Goal: Task Accomplishment & Management: Use online tool/utility

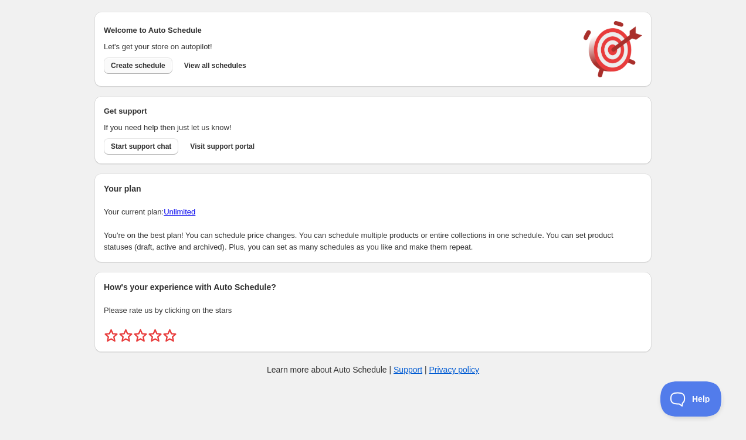
click at [129, 73] on button "Create schedule" at bounding box center [138, 65] width 69 height 16
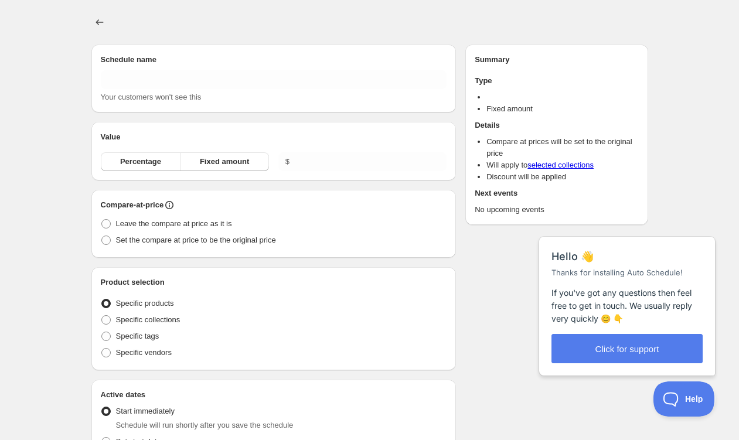
type input "New schedule [DATE] 15:41"
radio input "true"
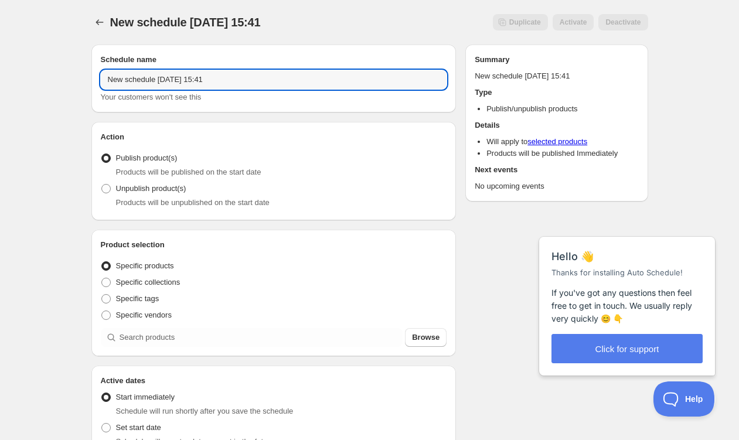
drag, startPoint x: 252, startPoint y: 84, endPoint x: 6, endPoint y: 74, distance: 245.8
click at [6, 74] on div "New schedule [DATE] 15:41. This page is ready New schedule [DATE] 15:41 Duplica…" at bounding box center [369, 446] width 739 height 893
click at [6, 74] on div "[DATE] Drop. This page is ready [DATE] Drop Duplicate Activate Deactivate More …" at bounding box center [369, 446] width 739 height 893
click at [217, 79] on input "[DATE] Drop" at bounding box center [274, 79] width 346 height 19
click at [50, 162] on div "[DATE] Drop. This page is ready [DATE] Drop Duplicate Activate Deactivate More …" at bounding box center [369, 446] width 739 height 893
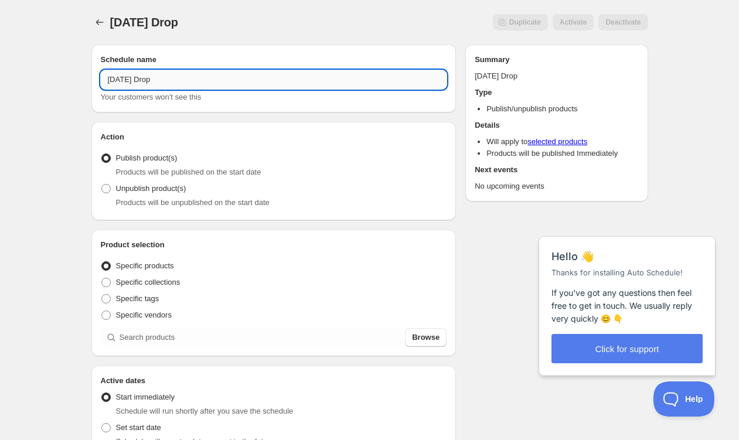
click at [234, 79] on input "[DATE] Drop" at bounding box center [274, 79] width 346 height 19
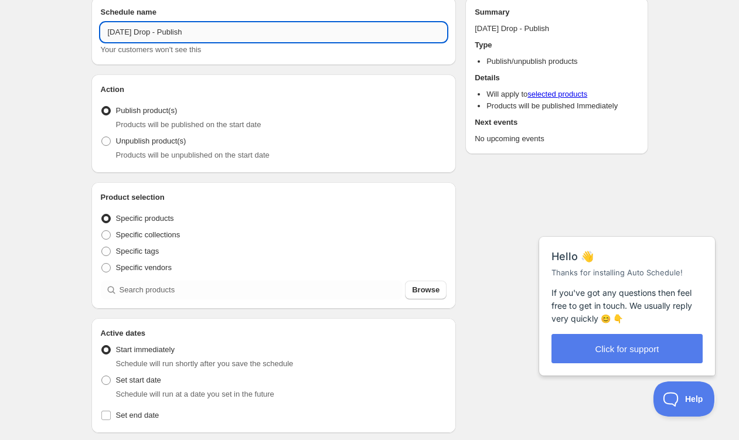
scroll to position [91, 0]
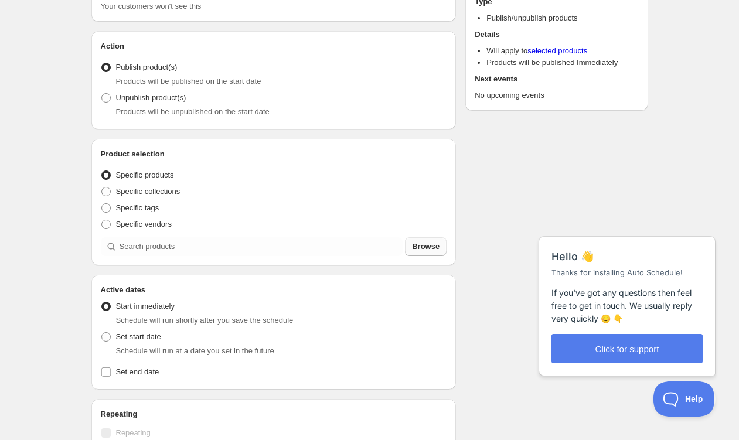
type input "[DATE] Drop - Publish"
click at [428, 244] on span "Browse" at bounding box center [426, 247] width 28 height 12
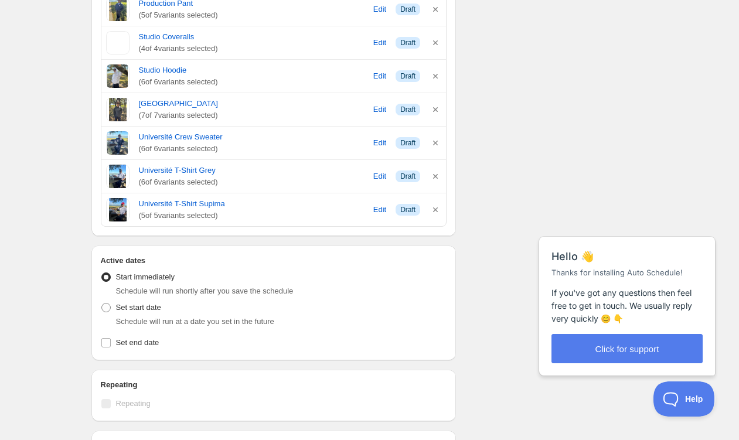
scroll to position [451, 0]
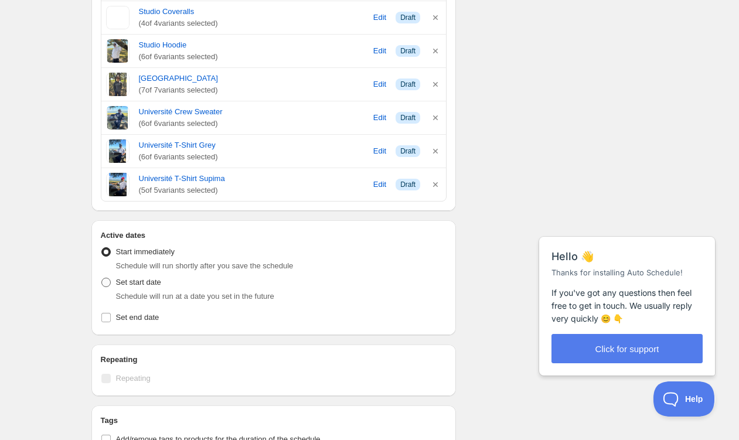
click at [140, 286] on span "Set start date" at bounding box center [138, 282] width 45 height 9
click at [102, 278] on input "Set start date" at bounding box center [101, 278] width 1 height 1
radio input "true"
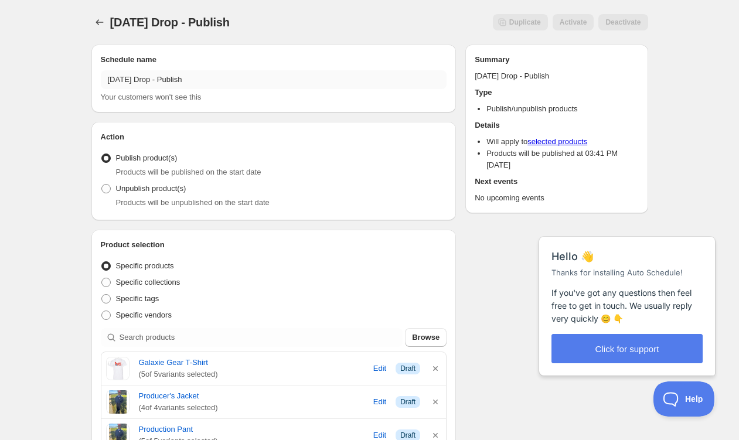
scroll to position [0, 0]
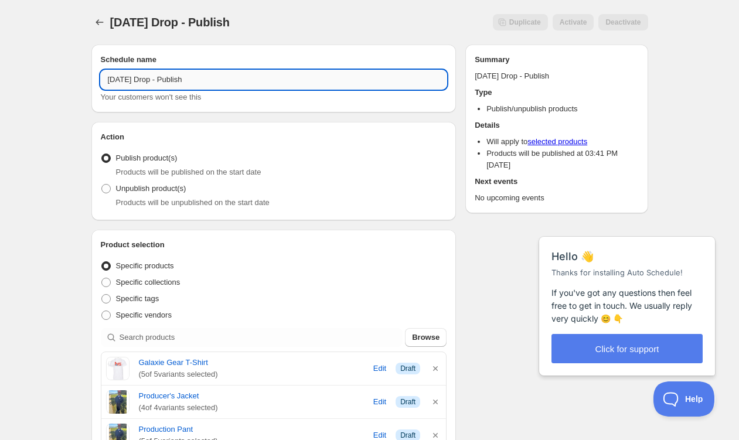
click at [249, 82] on input "[DATE] Drop - Publish" at bounding box center [274, 79] width 346 height 19
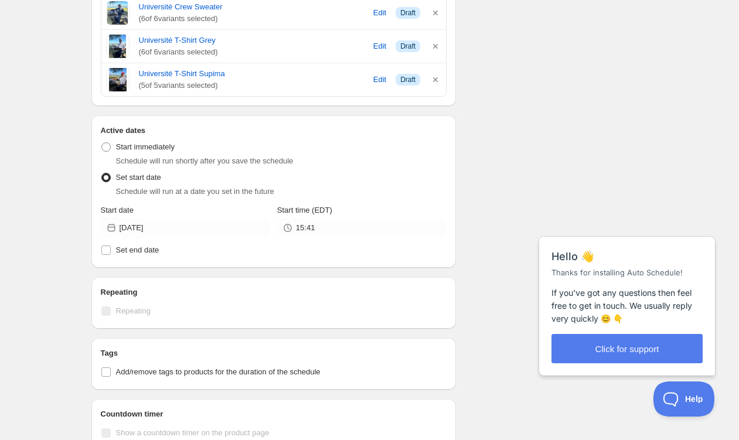
scroll to position [536, 0]
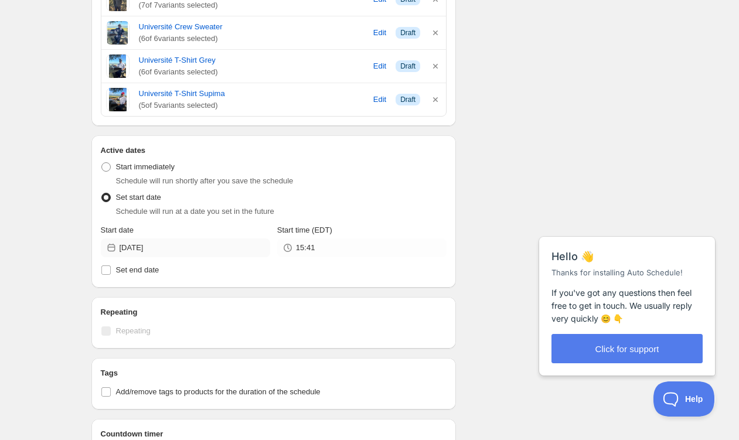
type input "[DATE] Drop"
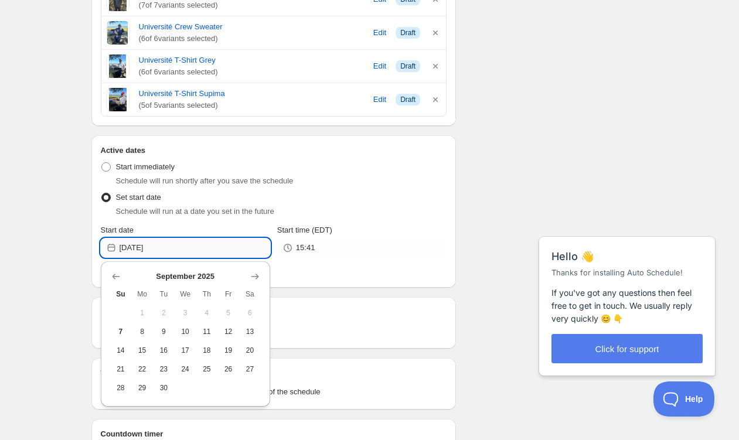
click at [204, 247] on input "[DATE]" at bounding box center [195, 248] width 151 height 19
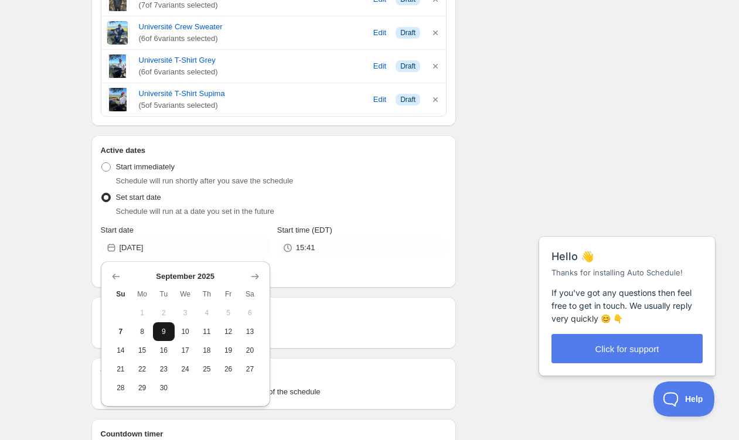
click at [161, 335] on span "9" at bounding box center [164, 331] width 12 height 9
type input "[DATE]"
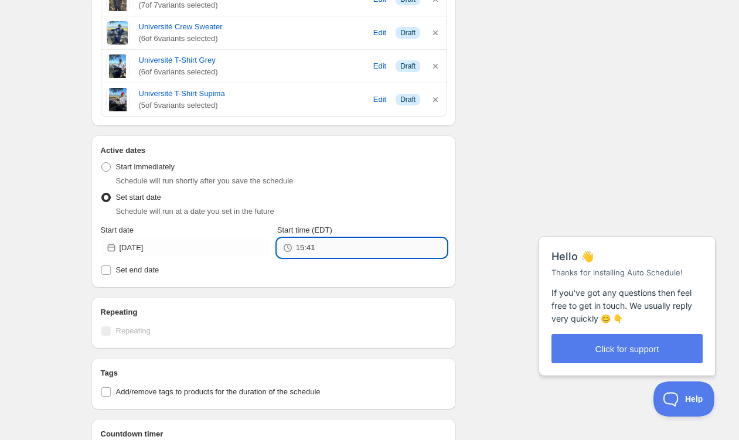
click at [344, 249] on input "15:41" at bounding box center [371, 248] width 151 height 19
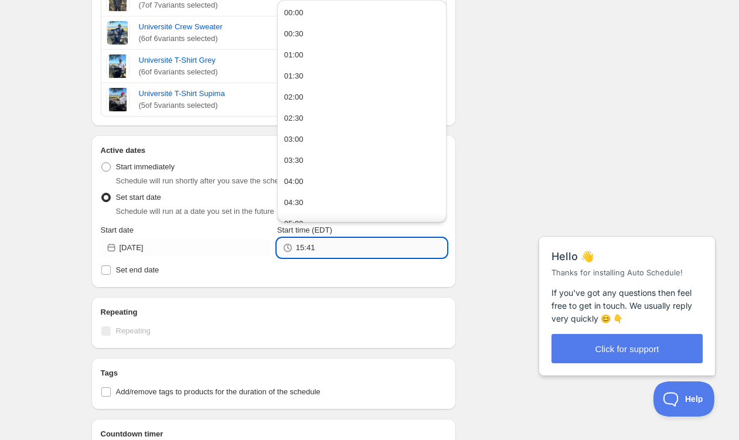
click at [344, 249] on input "15:41" at bounding box center [371, 248] width 151 height 19
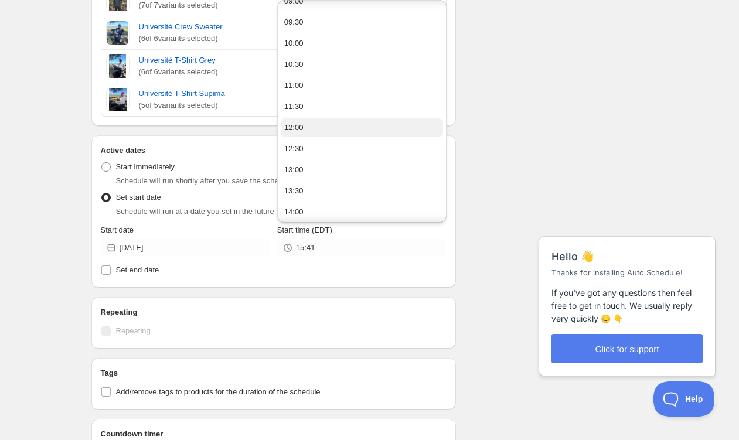
click at [318, 124] on button "12:00" at bounding box center [362, 127] width 162 height 19
type input "12:00"
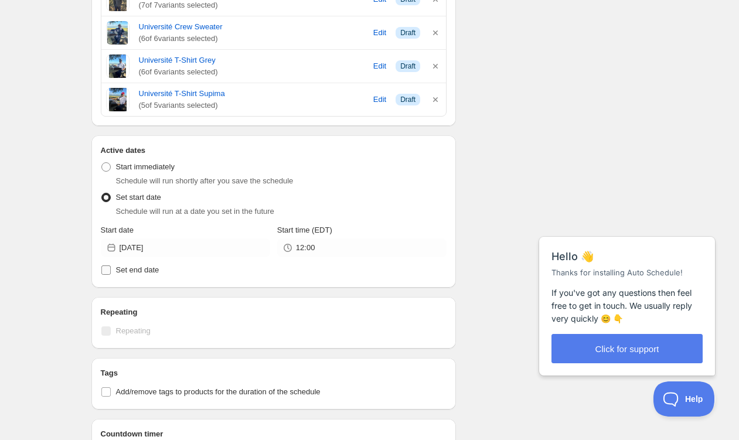
click at [134, 264] on label "Set end date" at bounding box center [274, 270] width 346 height 16
click at [111, 266] on input "Set end date" at bounding box center [105, 270] width 9 height 9
checkbox input "true"
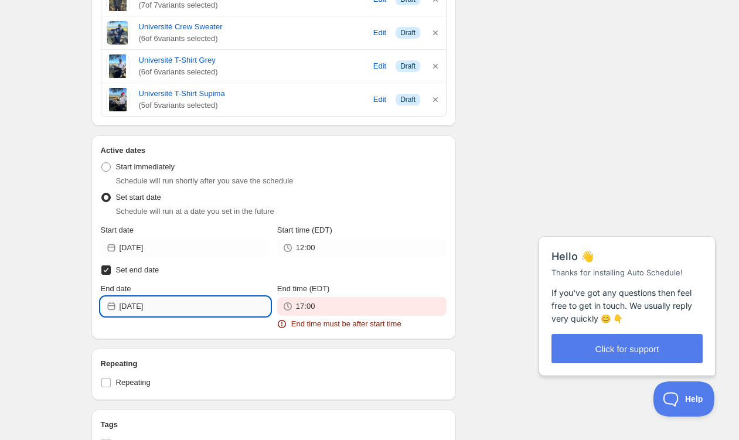
click at [191, 305] on input "[DATE]" at bounding box center [195, 306] width 151 height 19
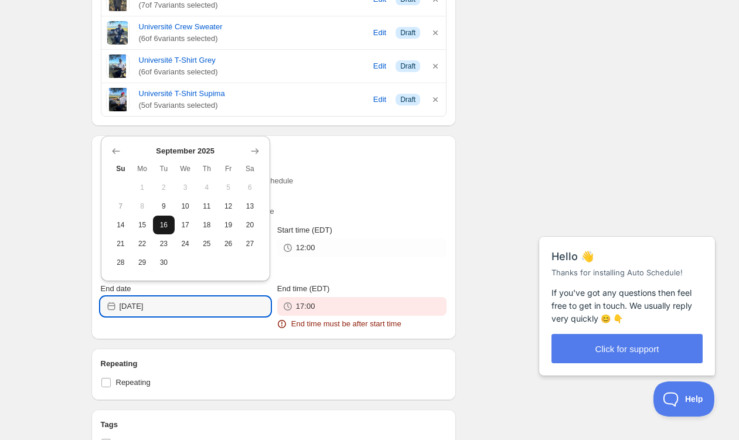
click at [162, 223] on span "16" at bounding box center [164, 224] width 12 height 9
type input "[DATE]"
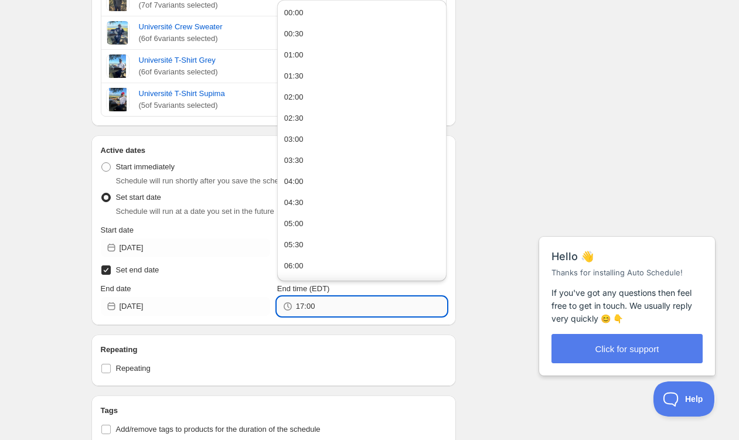
click at [352, 313] on input "17:00" at bounding box center [371, 306] width 151 height 19
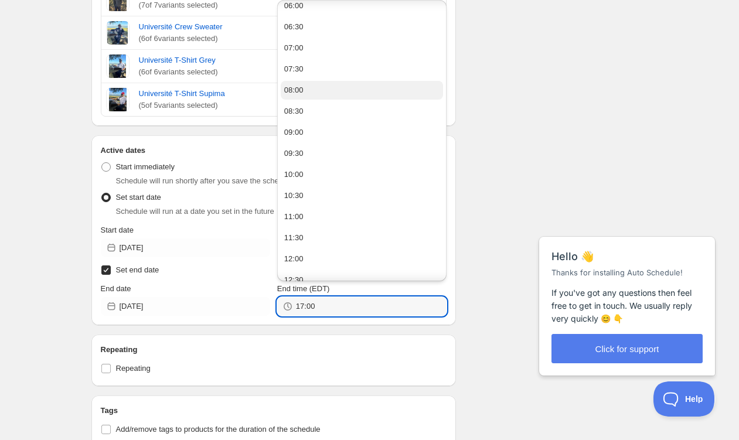
scroll to position [271, 0]
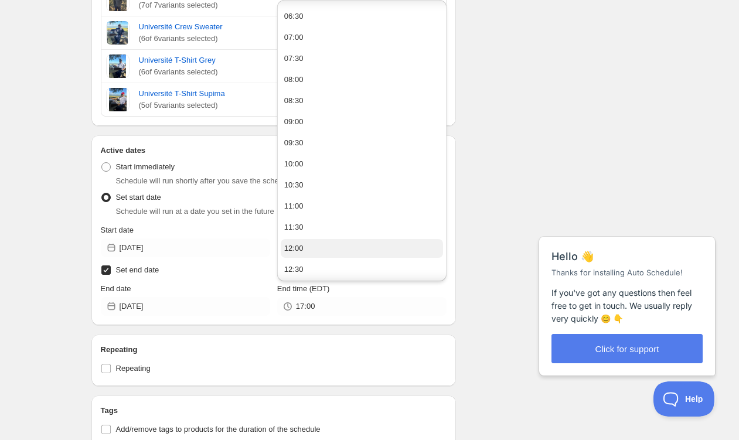
click at [347, 246] on button "12:00" at bounding box center [362, 248] width 162 height 19
type input "12:00"
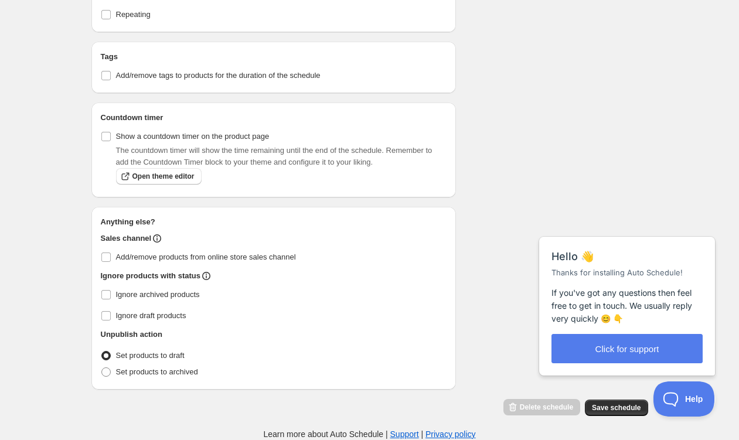
scroll to position [890, 0]
click at [624, 409] on span "Save schedule" at bounding box center [616, 407] width 49 height 9
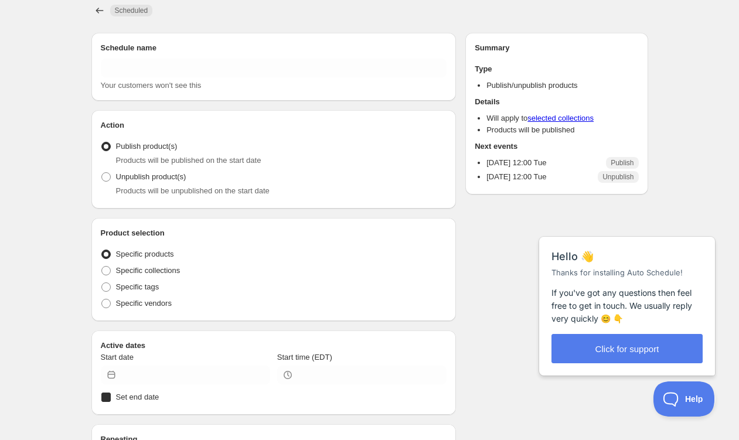
type input "[DATE] Drop"
radio input "true"
type input "[DATE]"
type input "12:00"
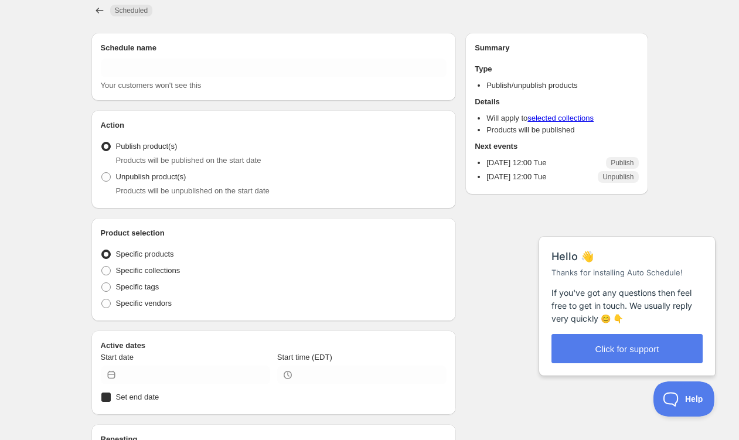
checkbox input "true"
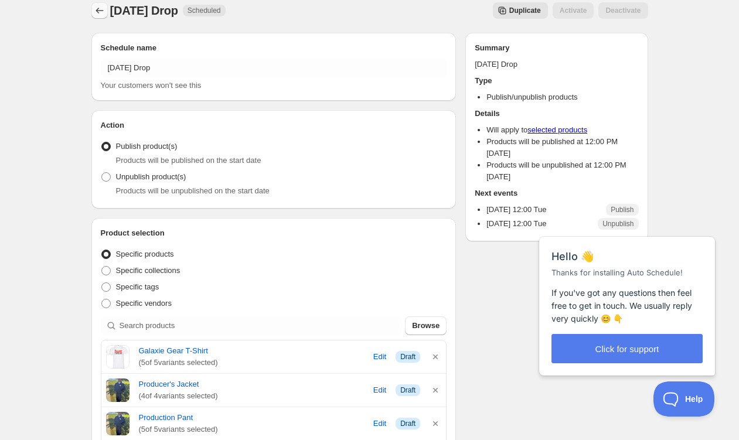
click at [101, 13] on icon "Schedules" at bounding box center [100, 11] width 12 height 12
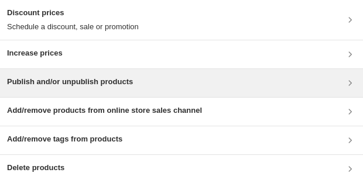
click at [133, 79] on h3 "Publish and/or unpublish products" at bounding box center [70, 82] width 126 height 12
